Goal: Check status: Check status

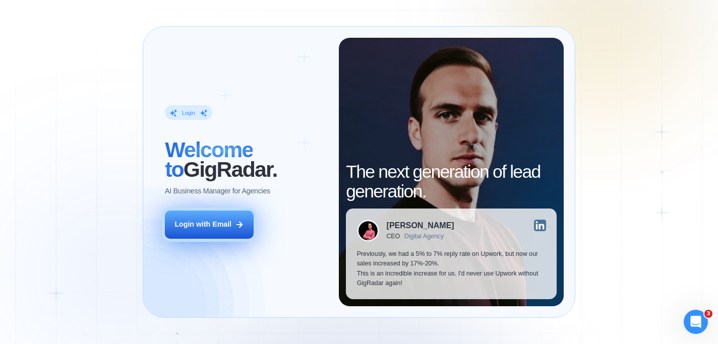
click at [216, 221] on div "Login with Email" at bounding box center [202, 225] width 57 height 10
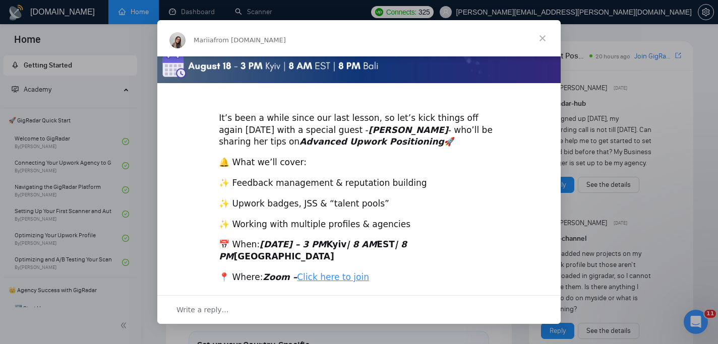
scroll to position [234, 0]
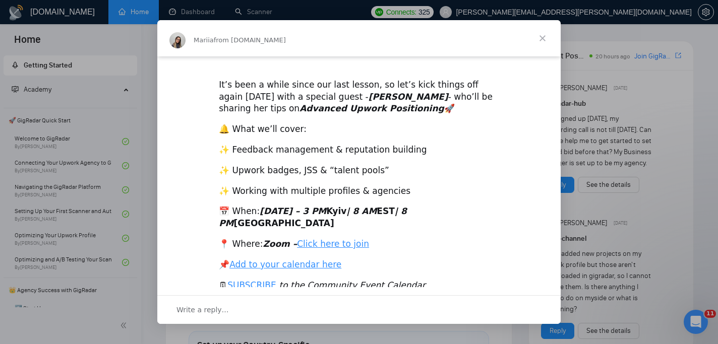
click at [546, 35] on span "Close" at bounding box center [542, 38] width 36 height 36
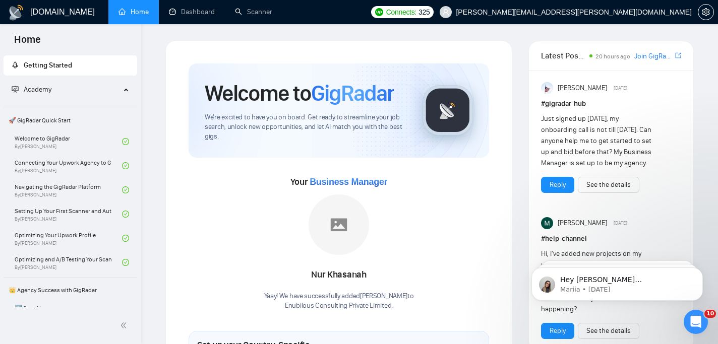
scroll to position [0, 0]
click at [197, 8] on link "Dashboard" at bounding box center [192, 12] width 46 height 9
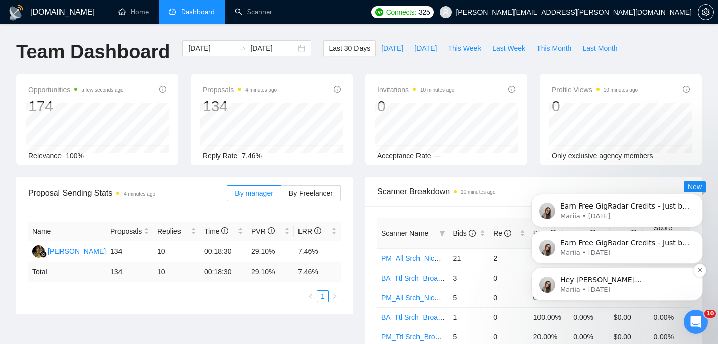
click at [619, 285] on p "Mariia • [DATE]" at bounding box center [625, 289] width 130 height 9
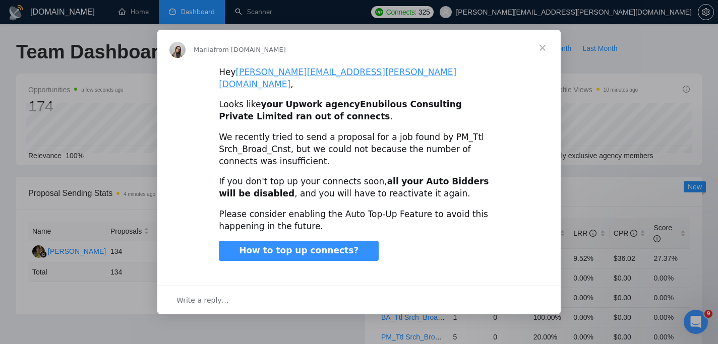
click at [539, 54] on span "Close" at bounding box center [542, 48] width 36 height 36
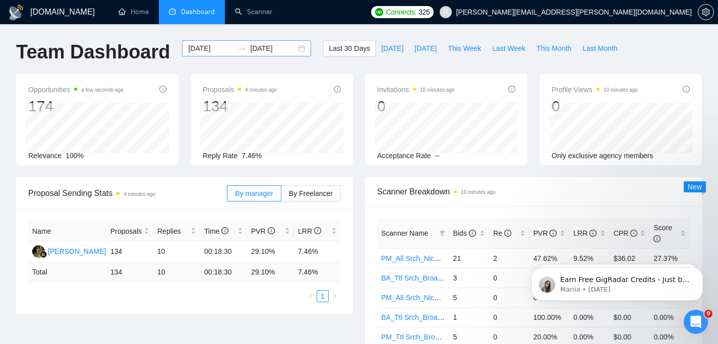
click at [202, 48] on input "[DATE]" at bounding box center [211, 48] width 46 height 11
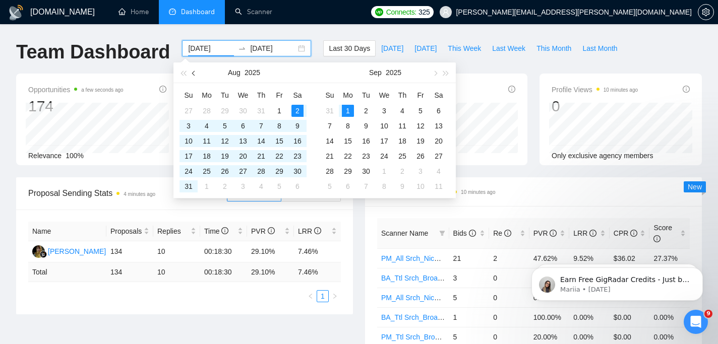
click at [194, 71] on span "button" at bounding box center [194, 73] width 5 height 5
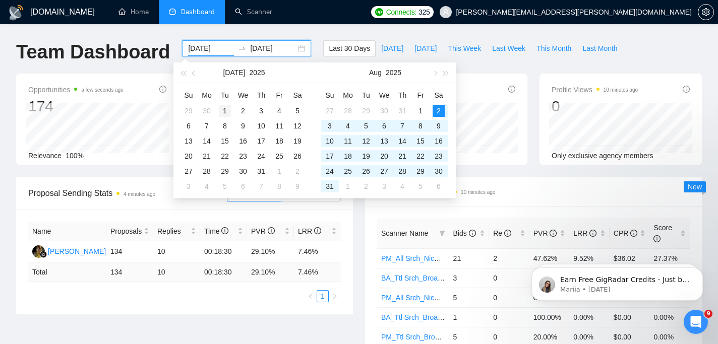
type input "[DATE]"
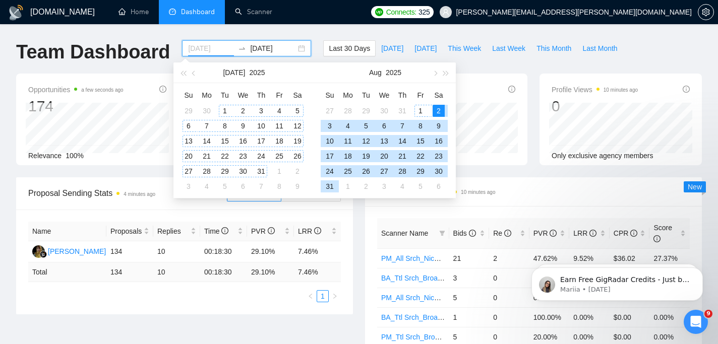
click at [221, 107] on div "1" at bounding box center [225, 111] width 12 height 12
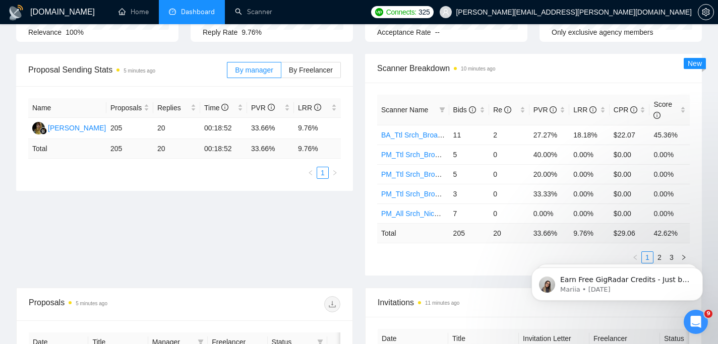
scroll to position [130, 0]
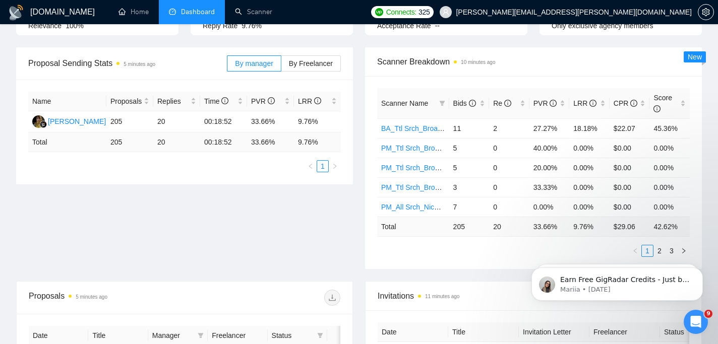
click at [655, 250] on body "Earn Free GigRadar Credits - Just by Sharing Your Story! 💬 Want more credits fo…" at bounding box center [617, 281] width 194 height 62
click at [652, 253] on body "Earn Free GigRadar Credits - Just by Sharing Your Story! 💬 Want more credits fo…" at bounding box center [617, 281] width 194 height 62
click html "Earn Free GigRadar Credits - Just by Sharing Your Story! 💬 Want more credits fo…"
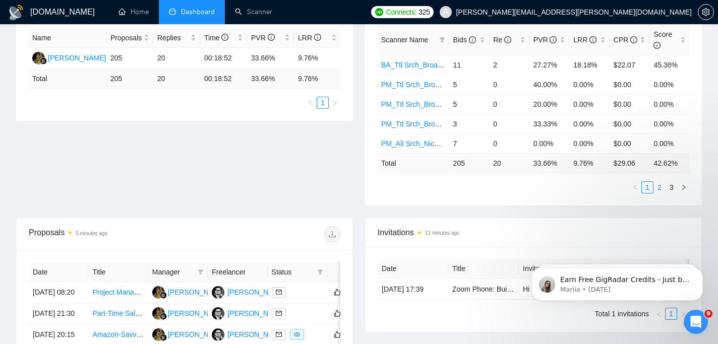
click at [659, 189] on link "2" at bounding box center [659, 187] width 11 height 11
click at [672, 187] on link "3" at bounding box center [671, 187] width 11 height 11
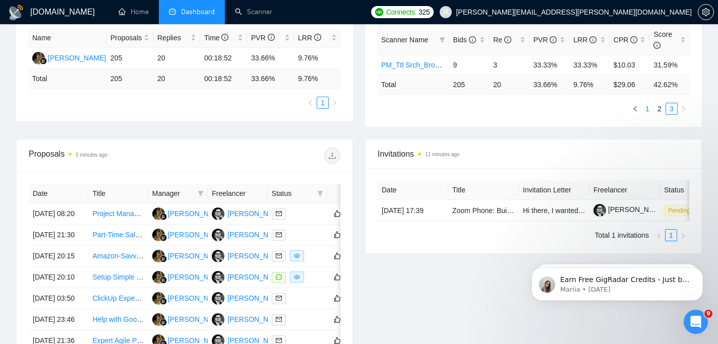
click at [648, 111] on link "1" at bounding box center [647, 108] width 11 height 11
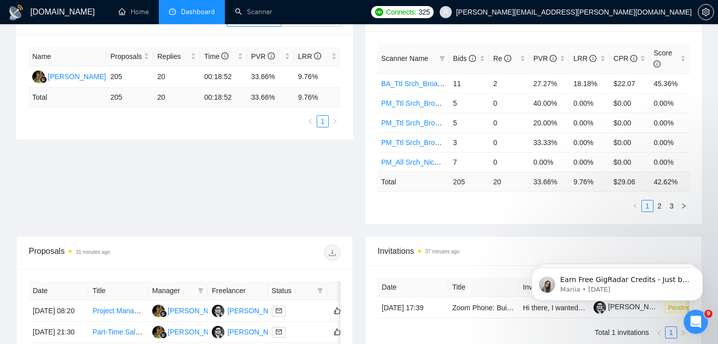
scroll to position [101, 0]
